Goal: Task Accomplishment & Management: Register for event/course

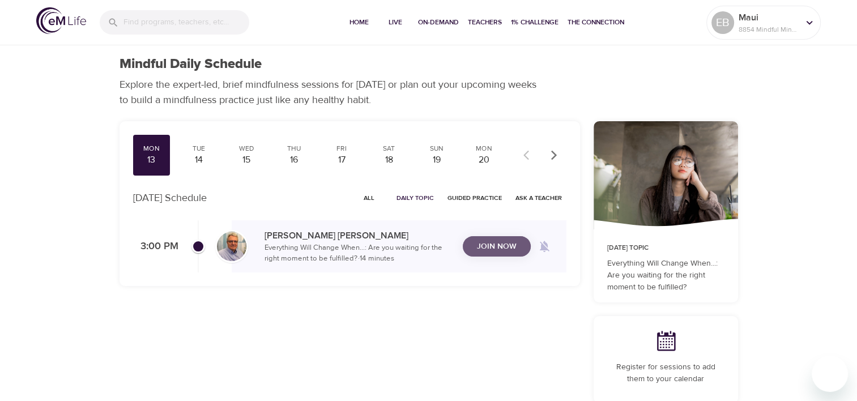
click at [502, 241] on span "Join Now" at bounding box center [497, 247] width 40 height 14
